Goal: Information Seeking & Learning: Learn about a topic

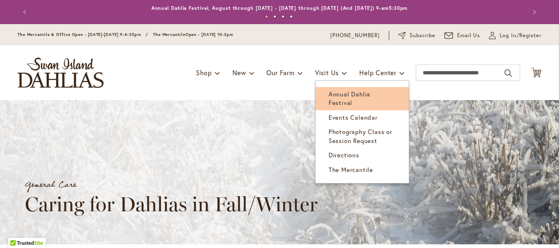
click at [330, 92] on span "Annual Dahlia Festival" at bounding box center [349, 98] width 42 height 17
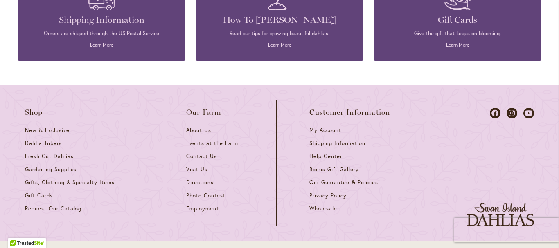
scroll to position [2262, 0]
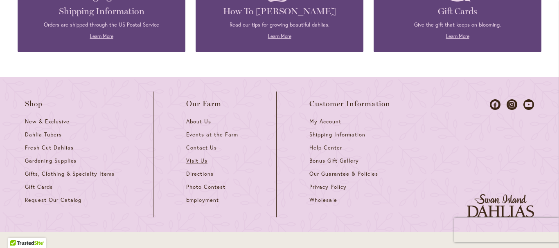
click at [195, 157] on span "Visit Us" at bounding box center [196, 160] width 21 height 7
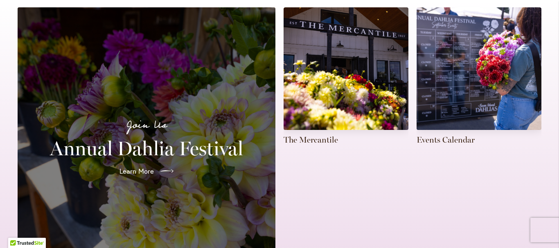
scroll to position [204, 0]
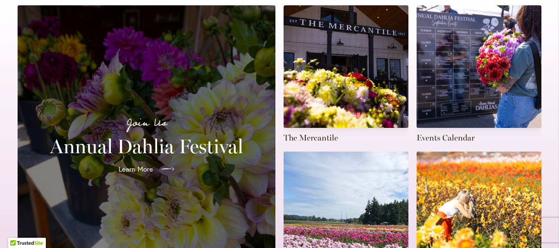
click at [153, 162] on link "Learn More" at bounding box center [146, 169] width 69 height 23
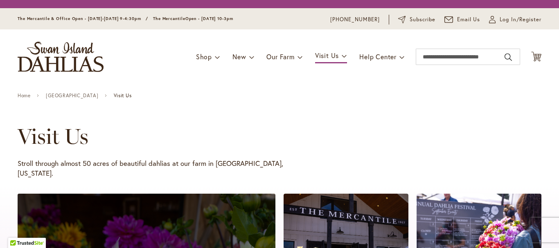
scroll to position [204, 0]
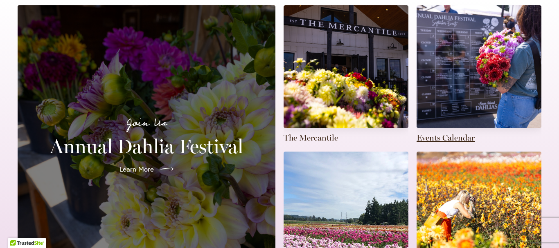
click at [431, 110] on link at bounding box center [478, 74] width 125 height 138
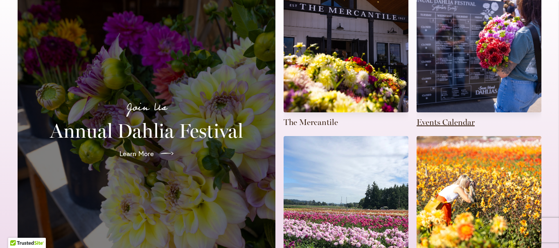
click at [431, 111] on link at bounding box center [478, 59] width 125 height 138
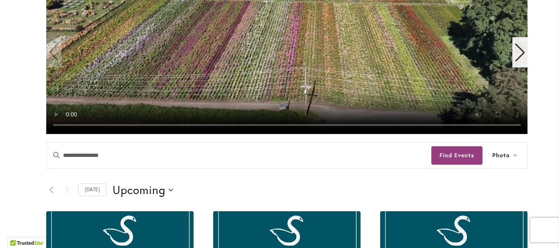
scroll to position [237, 0]
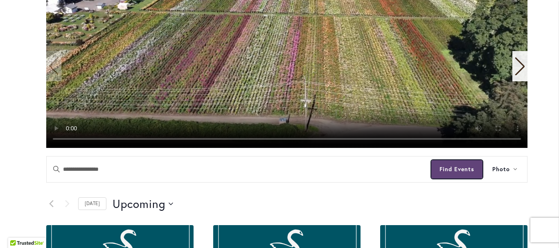
click at [457, 168] on button "Find Events" at bounding box center [456, 169] width 51 height 18
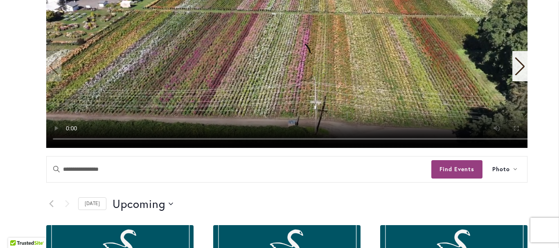
scroll to position [325, 0]
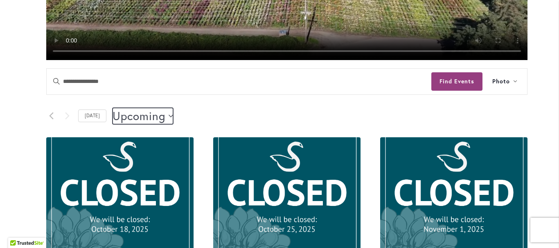
click at [168, 114] on button "Upcoming Upcoming" at bounding box center [142, 116] width 61 height 16
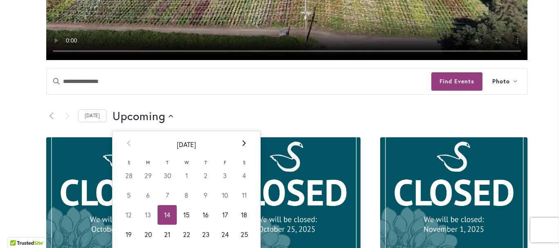
click at [242, 143] on icon at bounding box center [244, 143] width 4 height 6
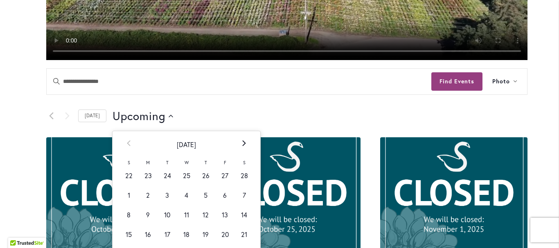
click at [242, 143] on icon at bounding box center [244, 143] width 4 height 6
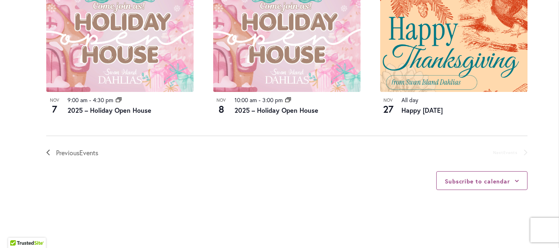
scroll to position [640, 0]
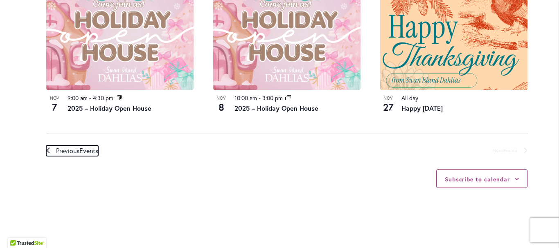
click at [81, 150] on span "Previous Events" at bounding box center [77, 151] width 42 height 11
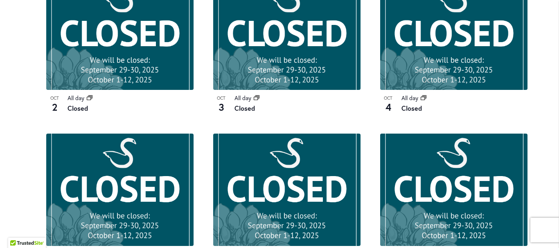
scroll to position [816, 0]
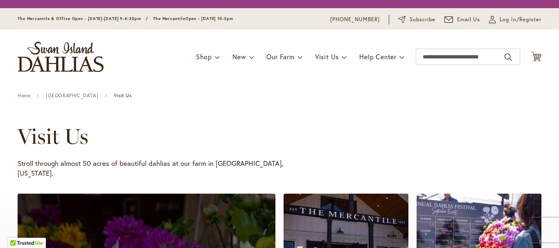
scroll to position [220, 0]
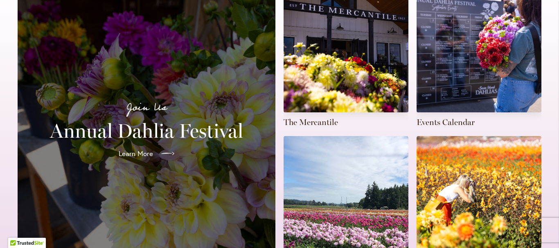
click at [130, 149] on span "Learn More" at bounding box center [136, 154] width 34 height 10
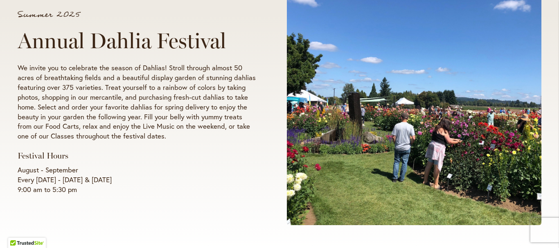
scroll to position [131, 0]
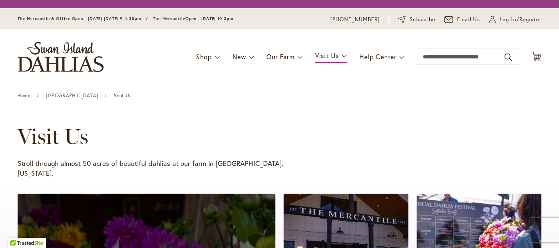
scroll to position [220, 0]
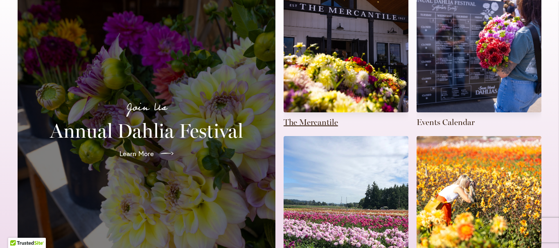
click at [312, 114] on link at bounding box center [345, 59] width 125 height 138
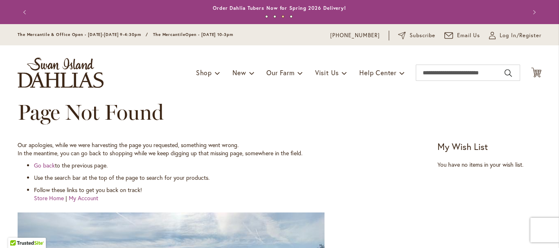
click at [553, 18] on div "Previous Annual Dahlia Festival, August through September 28th - Wednesday thro…" at bounding box center [279, 12] width 559 height 24
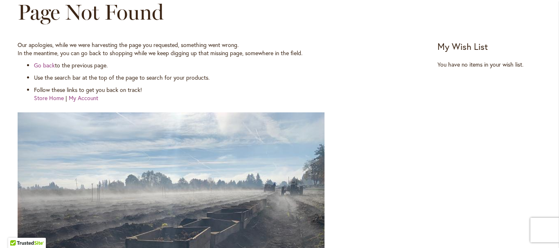
scroll to position [89, 0]
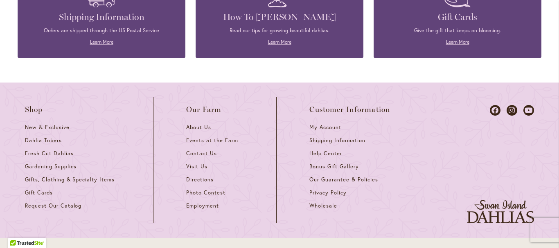
scroll to position [833, 0]
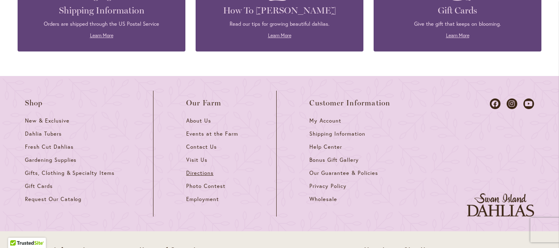
click at [193, 170] on span "Directions" at bounding box center [199, 173] width 27 height 7
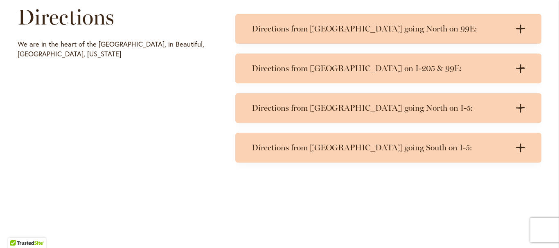
scroll to position [418, 0]
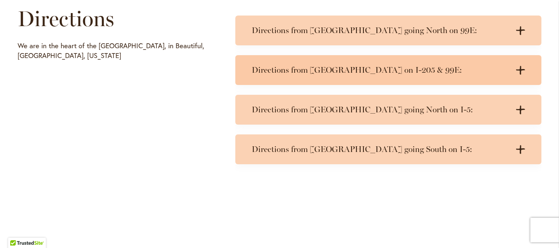
click at [522, 69] on icon at bounding box center [520, 70] width 9 height 9
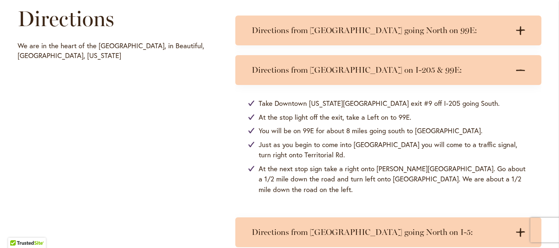
click at [522, 69] on icon ".cls-1 { fill: #3c2616; stroke-width: 0px; }" at bounding box center [520, 70] width 9 height 9
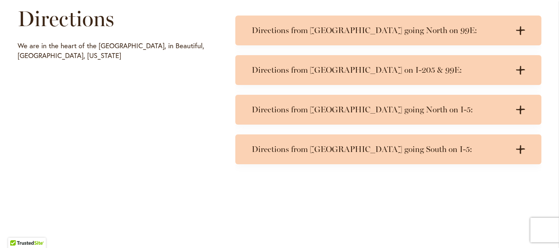
click at [522, 69] on icon at bounding box center [520, 70] width 9 height 9
